Goal: Transaction & Acquisition: Purchase product/service

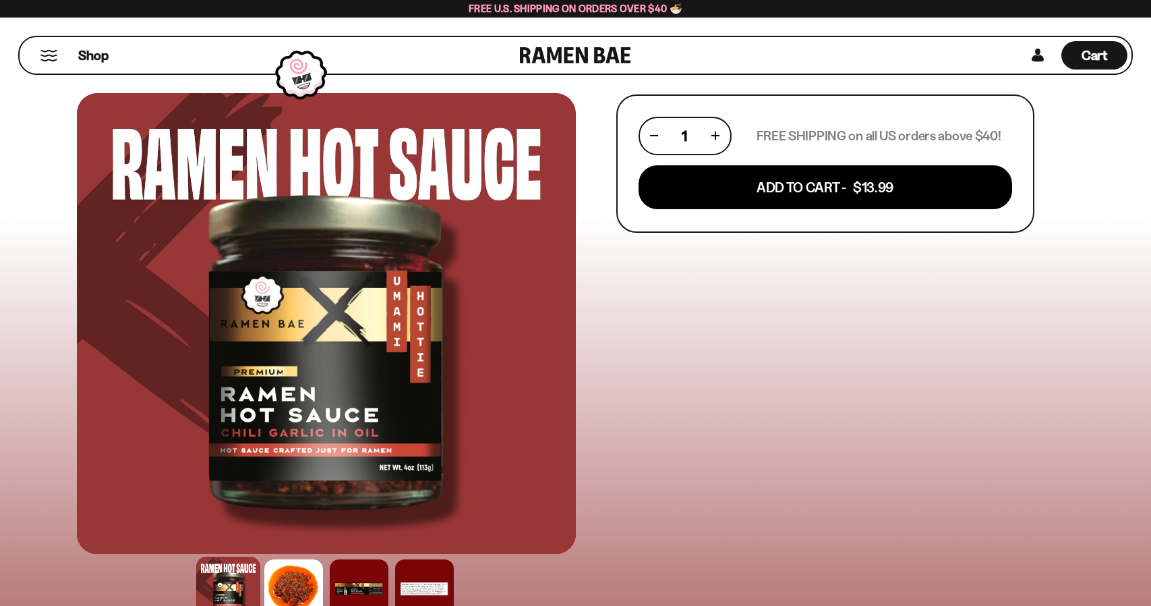
scroll to position [852, 0]
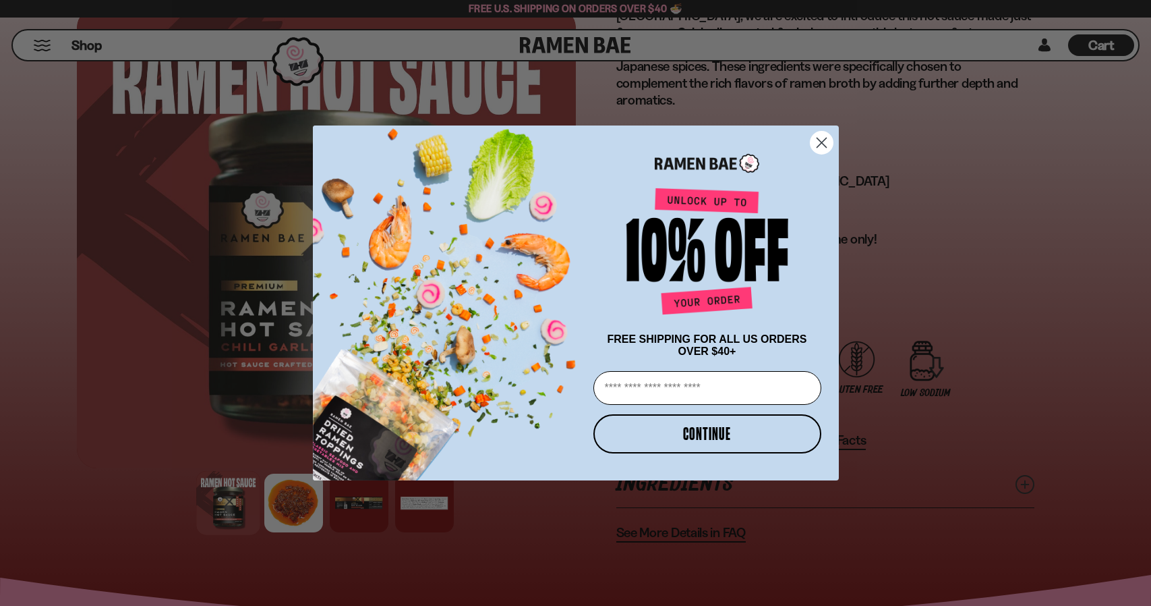
click at [823, 132] on circle "Close dialog" at bounding box center [821, 143] width 22 height 22
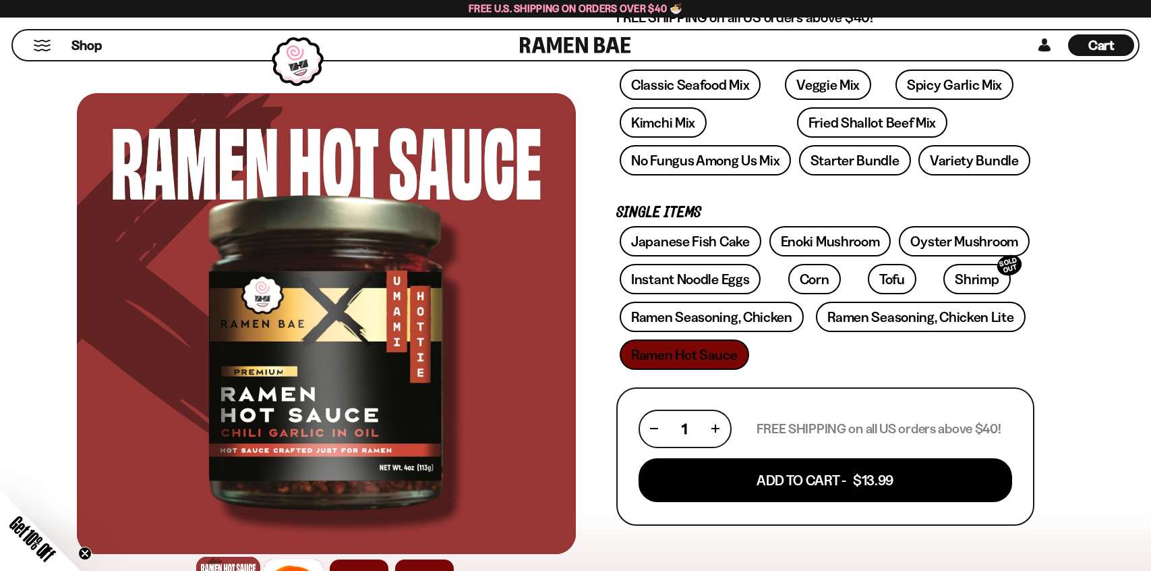
scroll to position [224, 0]
click at [564, 49] on link at bounding box center [575, 45] width 111 height 30
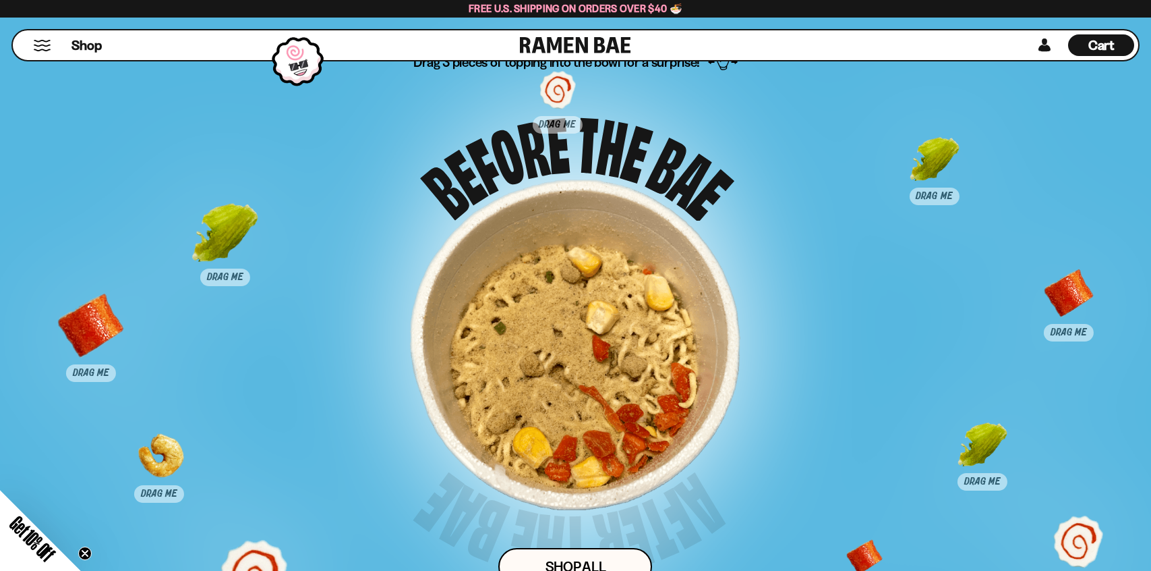
scroll to position [6790, 0]
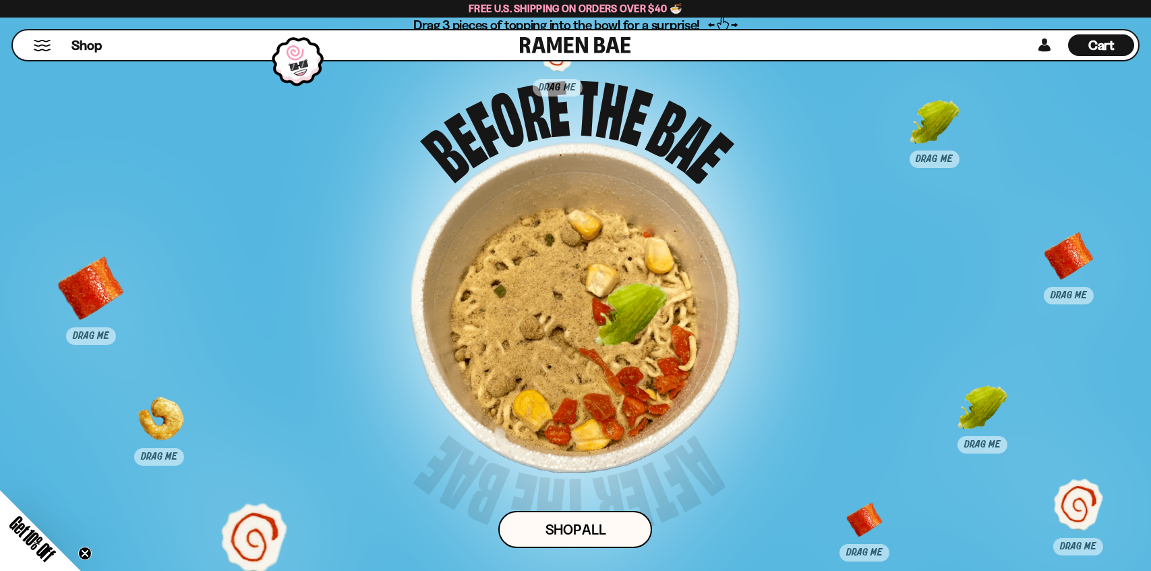
drag, startPoint x: 223, startPoint y: 212, endPoint x: 628, endPoint y: 330, distance: 421.9
click at [628, 330] on div at bounding box center [632, 317] width 67 height 67
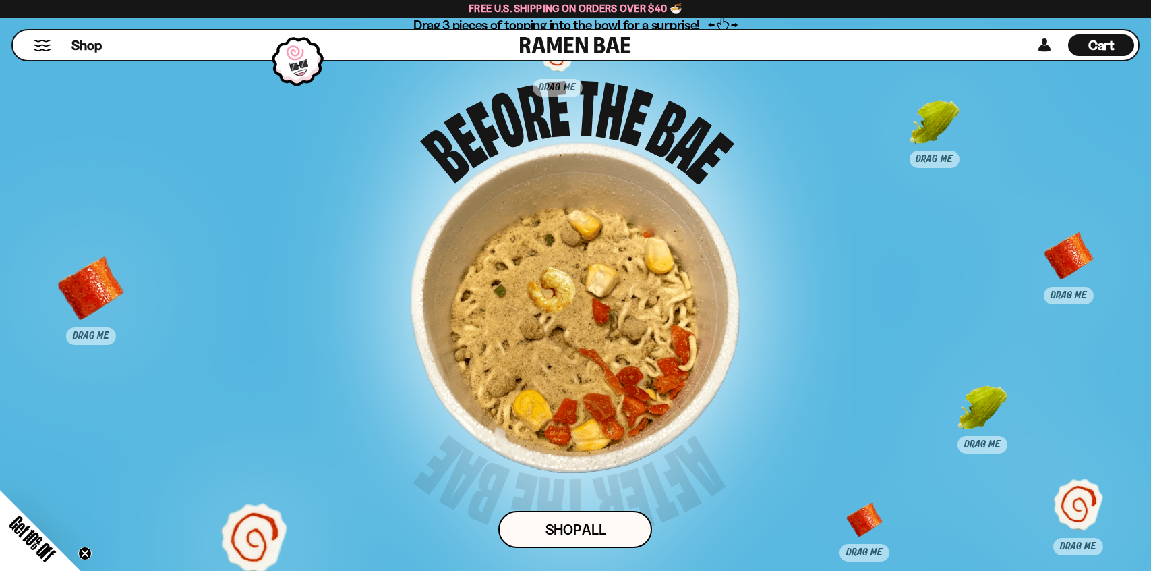
drag, startPoint x: 156, startPoint y: 428, endPoint x: 537, endPoint y: 300, distance: 402.6
click at [537, 300] on div at bounding box center [548, 301] width 67 height 67
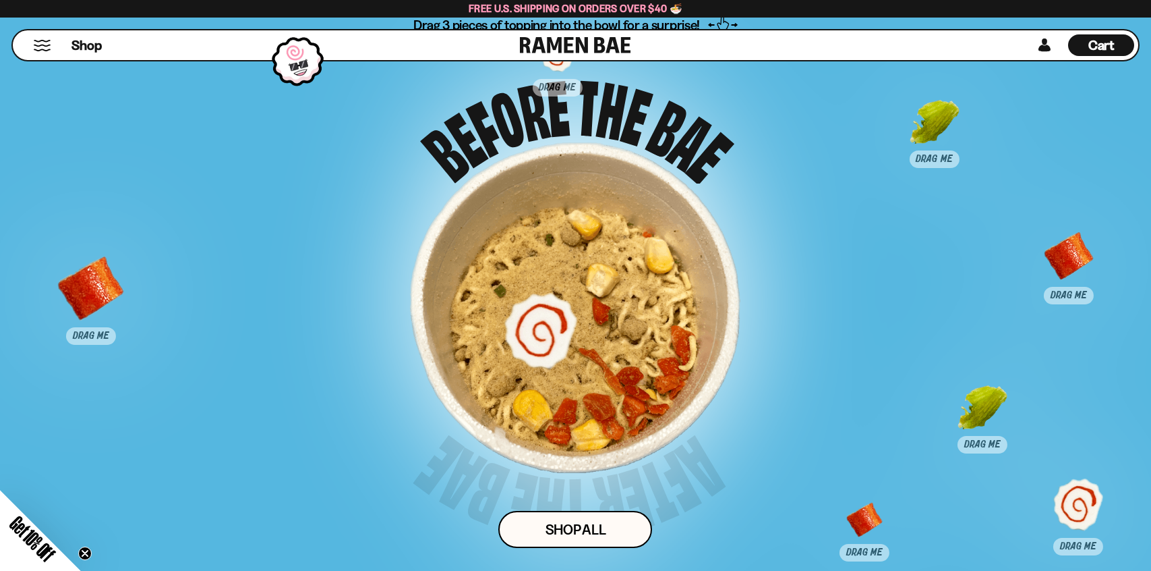
drag, startPoint x: 257, startPoint y: 538, endPoint x: 542, endPoint y: 332, distance: 351.5
click at [542, 332] on div at bounding box center [540, 329] width 67 height 67
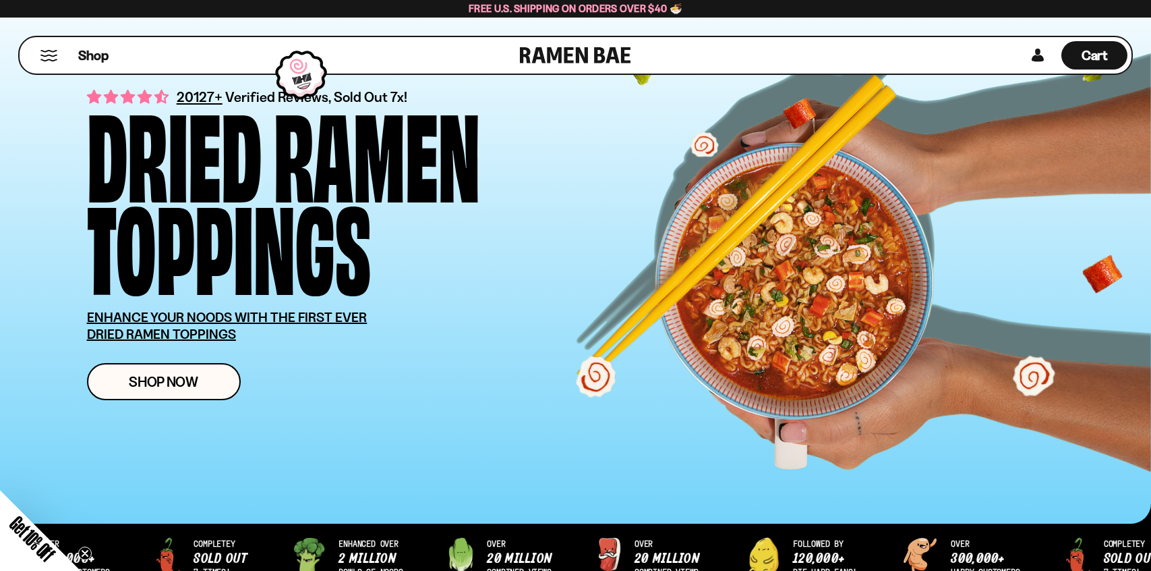
scroll to position [0, 0]
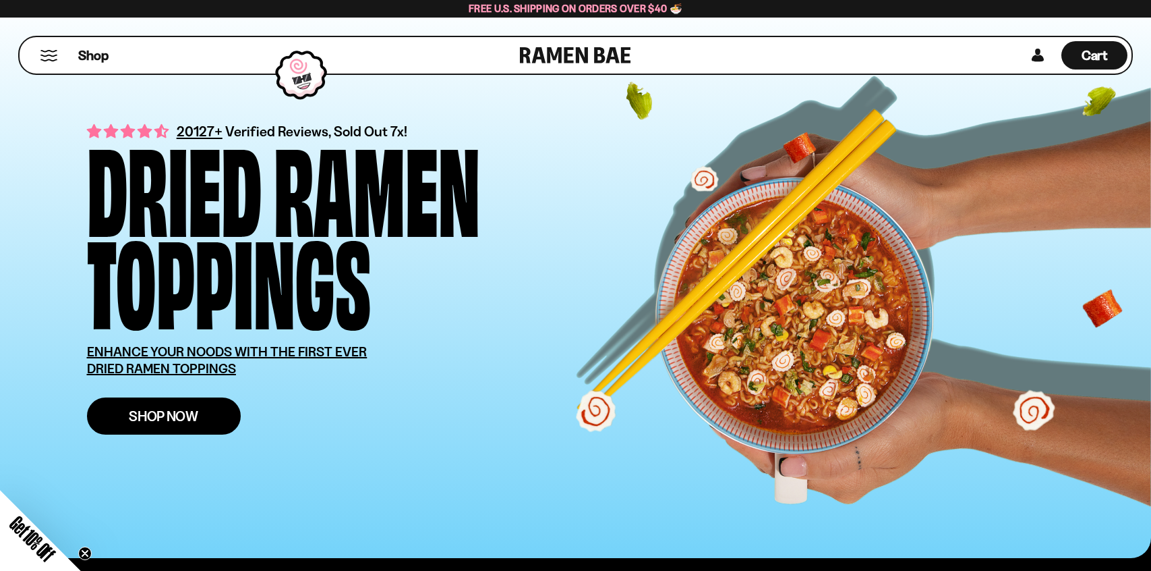
click at [161, 425] on link "Shop Now" at bounding box center [164, 415] width 154 height 37
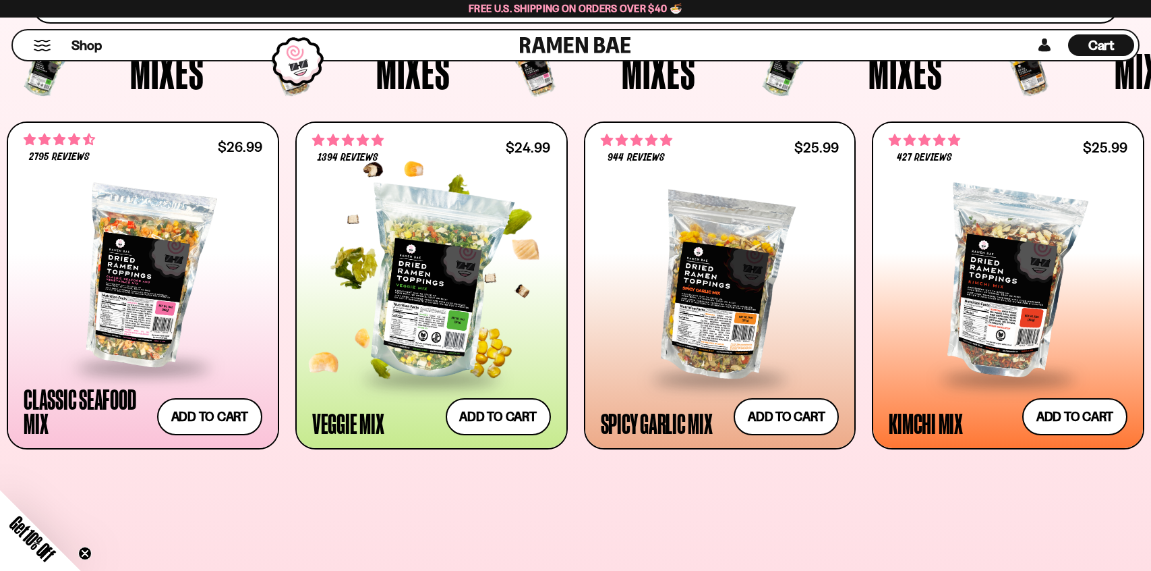
scroll to position [503, 0]
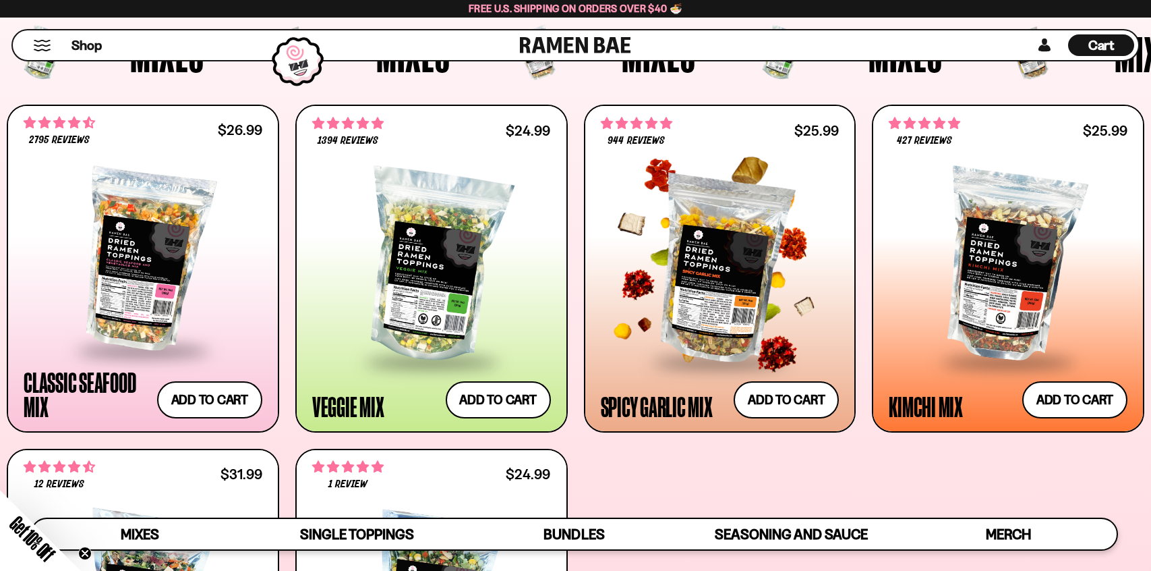
click at [677, 267] on div at bounding box center [720, 265] width 239 height 187
